Goal: Transaction & Acquisition: Purchase product/service

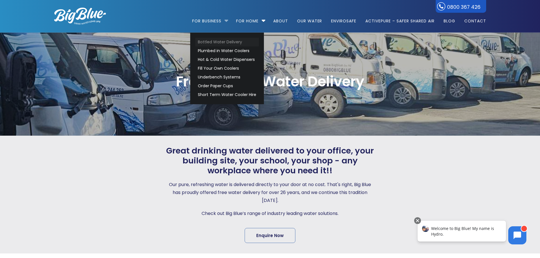
click at [230, 40] on link "Bottled Water Delivery" at bounding box center [226, 42] width 63 height 9
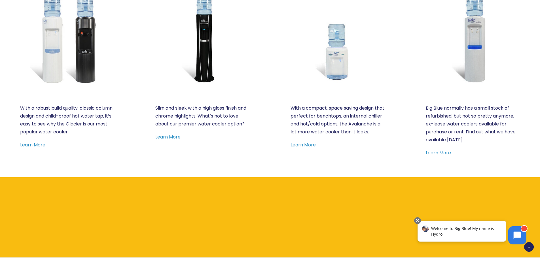
scroll to position [255, 0]
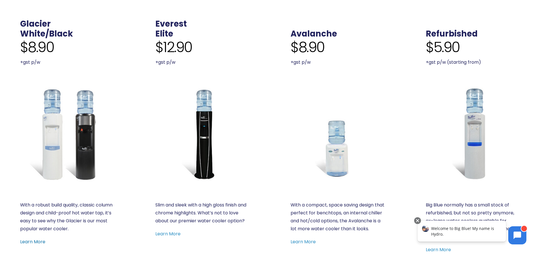
click at [34, 242] on link "Learn More" at bounding box center [32, 242] width 25 height 7
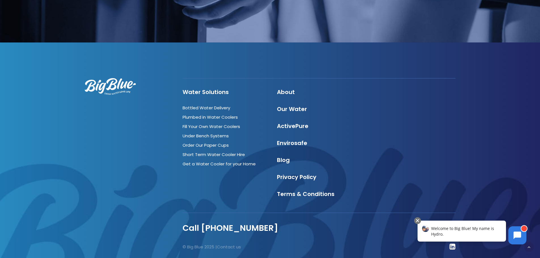
scroll to position [725, 0]
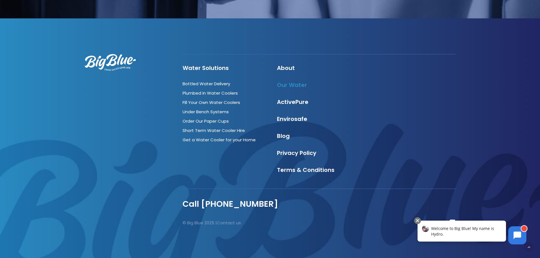
click at [303, 87] on link "Our Water" at bounding box center [292, 85] width 30 height 8
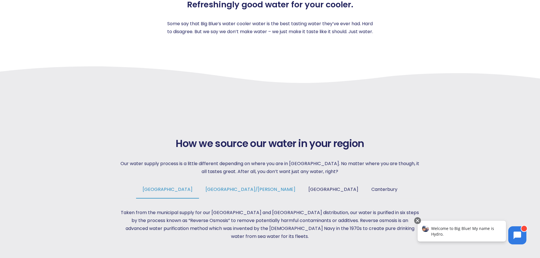
click at [262, 190] on span "Tauranga/Hamilton" at bounding box center [250, 189] width 90 height 7
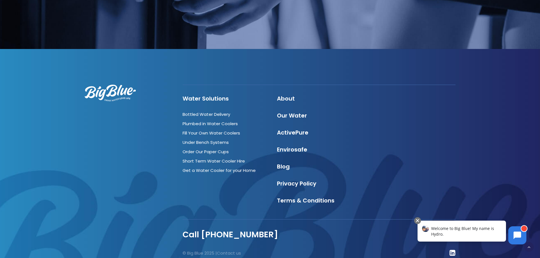
scroll to position [1998, 0]
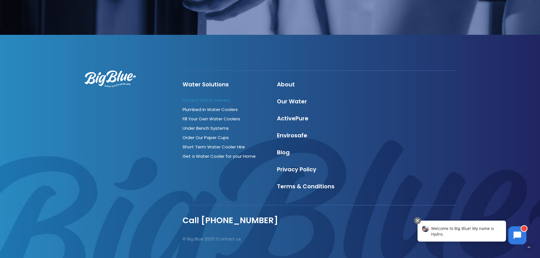
click at [195, 97] on link "Bottled Water Delivery" at bounding box center [206, 100] width 48 height 6
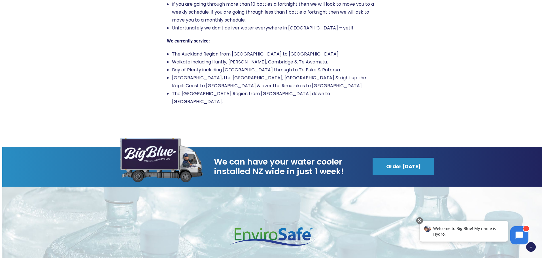
scroll to position [992, 0]
